Goal: Find specific page/section: Find specific page/section

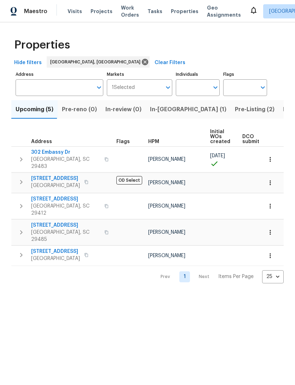
click at [7, 257] on div "Properties Hide filters Charleston, SC Clear Filters Address Address Markets 1 …" at bounding box center [147, 158] width 295 height 272
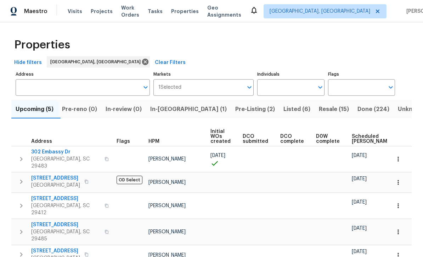
scroll to position [17, 0]
click at [218, 110] on div "Upcoming (5) Pre-reno (0) In-review (0) In-reno (1) Pre-Listing (2) Listed (6) …" at bounding box center [211, 189] width 400 height 187
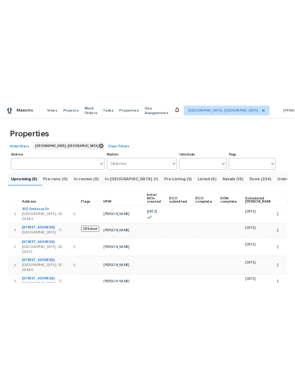
scroll to position [0, 0]
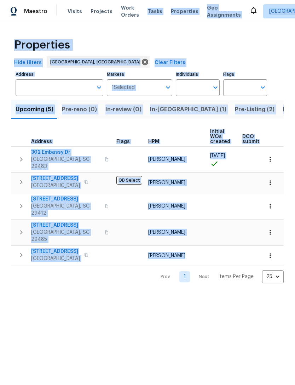
click at [88, 295] on html "Maestro Visits Projects Work Orders Tasks Properties Geo Assignments Charleston…" at bounding box center [147, 147] width 295 height 295
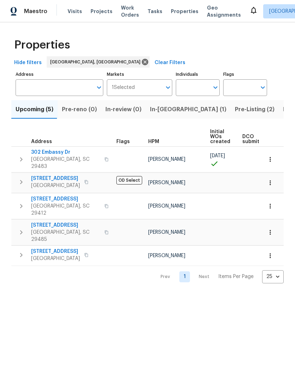
click at [235, 114] on span "Pre-Listing (2)" at bounding box center [255, 109] width 40 height 10
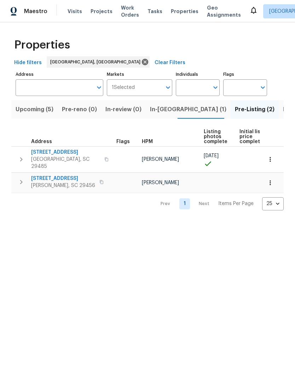
click at [61, 182] on span "Ladson, SC 29456" at bounding box center [63, 185] width 64 height 7
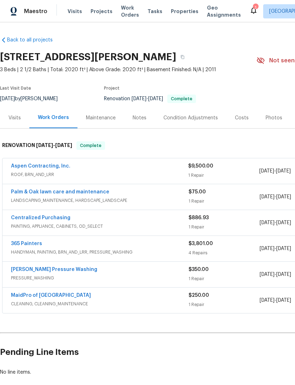
click at [271, 119] on div "Photos" at bounding box center [274, 117] width 17 height 7
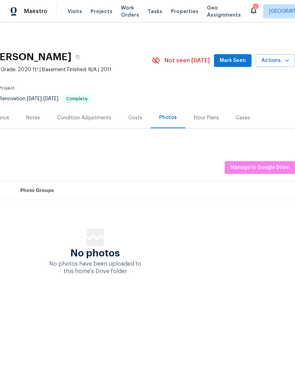
scroll to position [0, 105]
click at [267, 164] on span "Manage in Google Drive" at bounding box center [260, 167] width 59 height 9
